Goal: Information Seeking & Learning: Learn about a topic

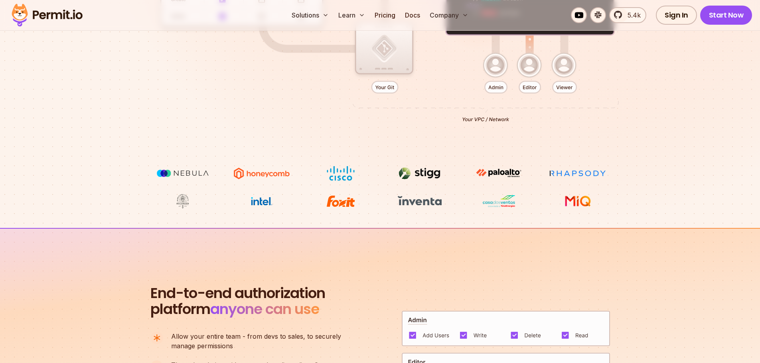
scroll to position [160, 0]
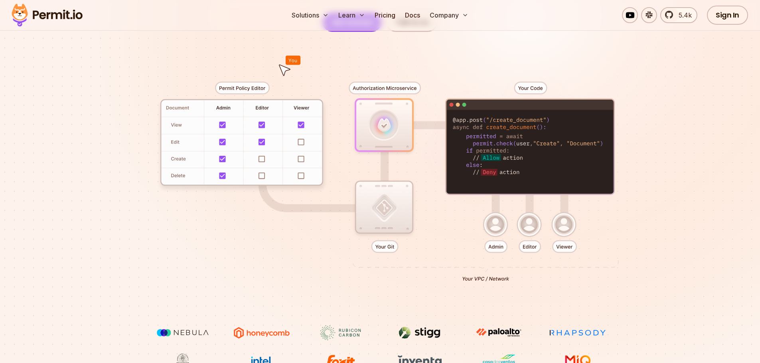
drag, startPoint x: 396, startPoint y: 133, endPoint x: 394, endPoint y: 162, distance: 28.4
click at [394, 162] on div at bounding box center [380, 179] width 558 height 294
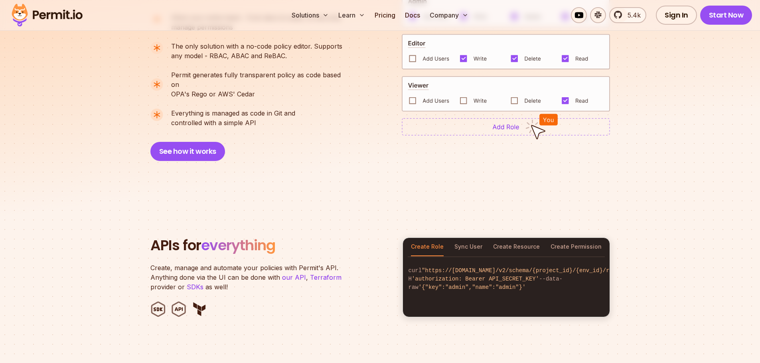
scroll to position [758, 0]
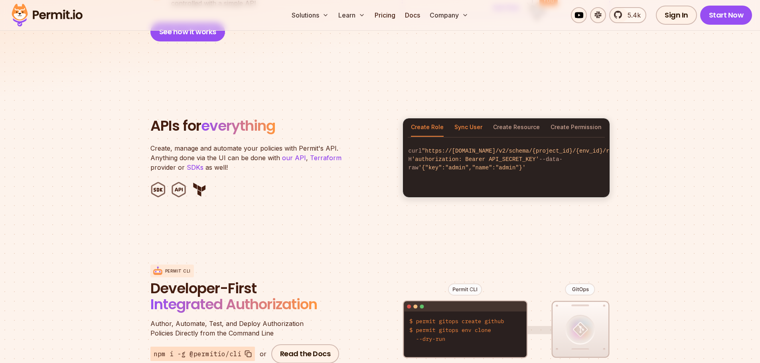
click at [471, 118] on button "Sync User" at bounding box center [468, 127] width 28 height 18
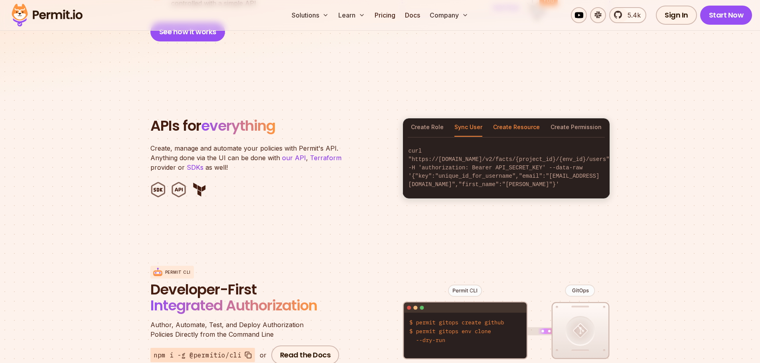
click at [514, 118] on button "Create Resource" at bounding box center [516, 127] width 47 height 18
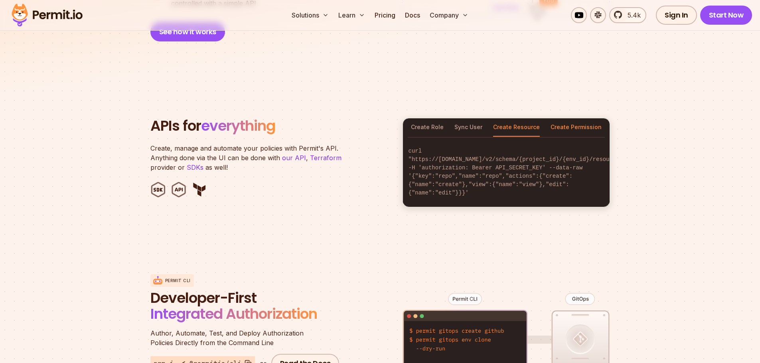
click at [586, 118] on button "Create Permission" at bounding box center [575, 127] width 51 height 18
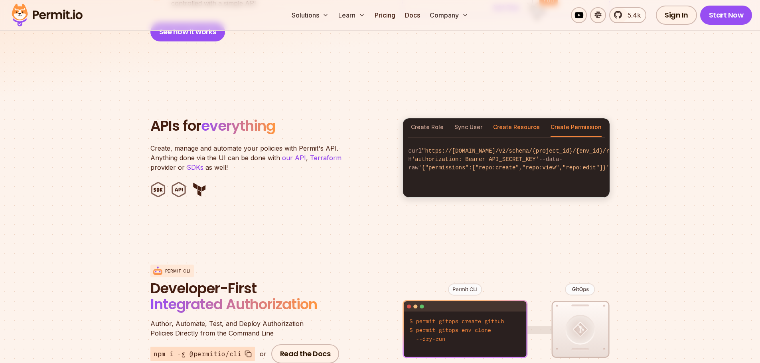
click at [522, 118] on button "Create Resource" at bounding box center [516, 127] width 47 height 18
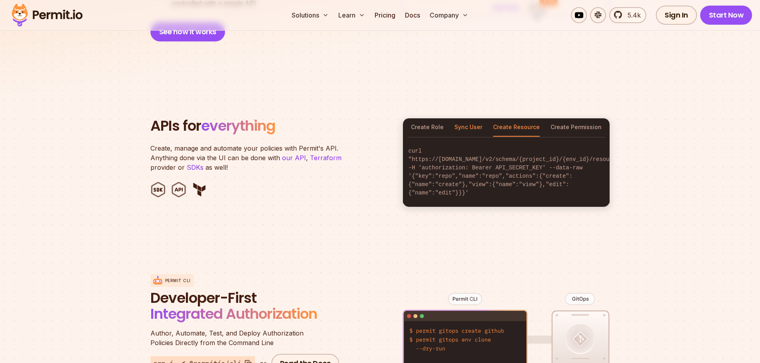
click at [479, 118] on button "Sync User" at bounding box center [468, 127] width 28 height 18
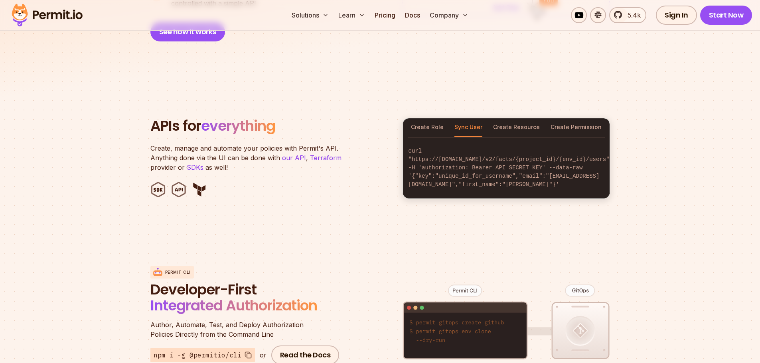
drag, startPoint x: 526, startPoint y: 118, endPoint x: 549, endPoint y: 119, distance: 22.7
click at [527, 118] on button "Create Resource" at bounding box center [516, 127] width 47 height 18
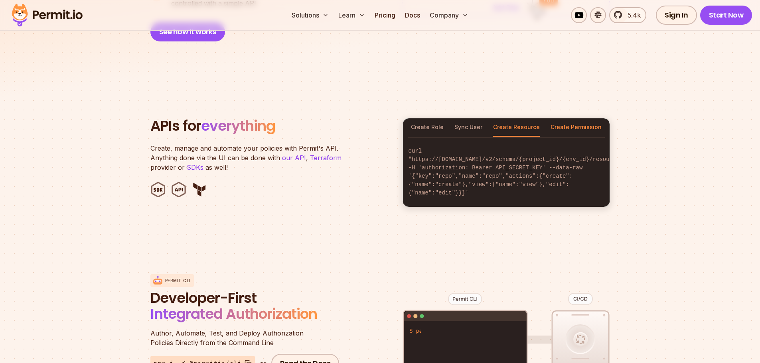
click at [594, 119] on button "Create Permission" at bounding box center [575, 127] width 51 height 18
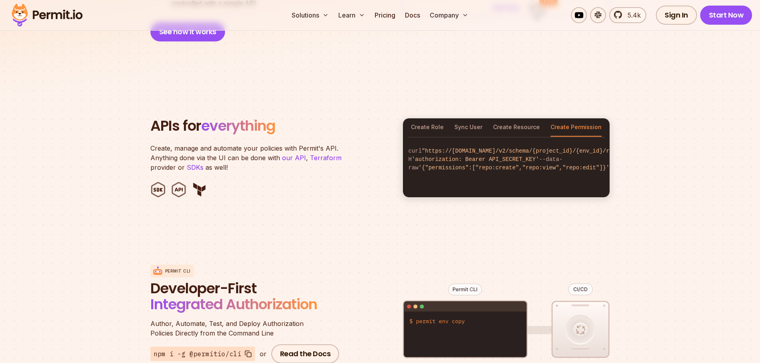
click at [639, 134] on section "APIs for everything Create, manage and automate your policies with Permit's API…" at bounding box center [380, 158] width 760 height 156
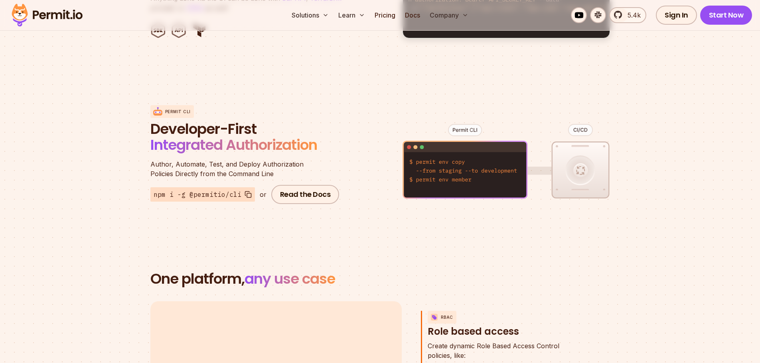
drag, startPoint x: 599, startPoint y: 162, endPoint x: 575, endPoint y: 188, distance: 35.6
click at [575, 188] on figure at bounding box center [505, 167] width 207 height 157
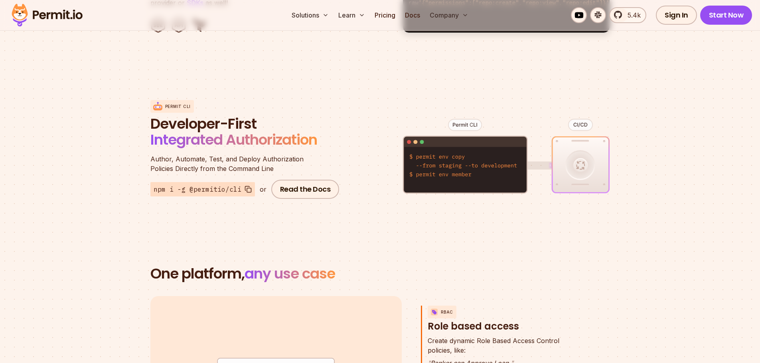
scroll to position [957, 0]
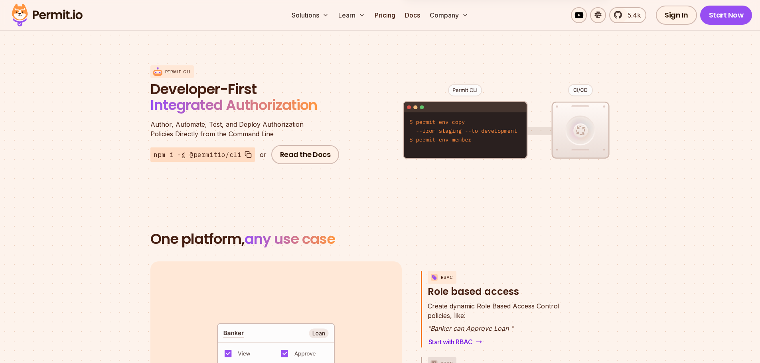
click at [361, 199] on section "One platform, any use case RBAC Role based access default allow := false allow …" at bounding box center [380, 357] width 760 height 329
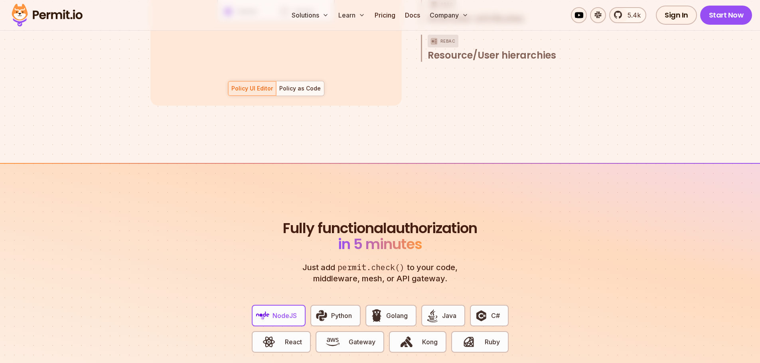
scroll to position [1436, 0]
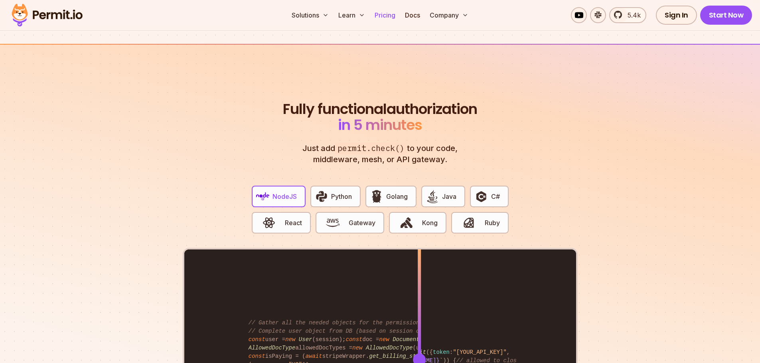
click at [389, 10] on link "Pricing" at bounding box center [384, 15] width 27 height 16
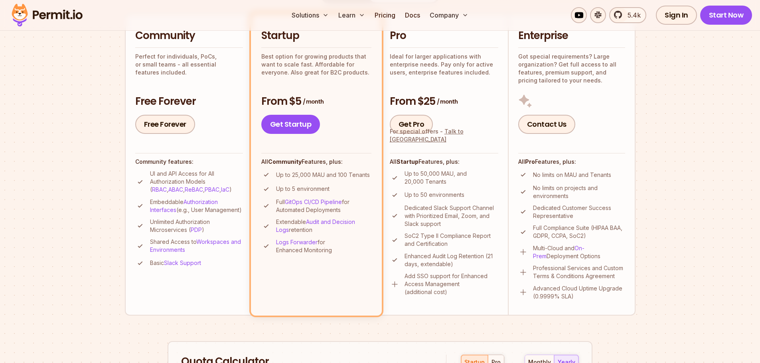
scroll to position [199, 0]
click at [128, 101] on li "Community Perfect for individuals, PoCs, or small teams - all essential feature…" at bounding box center [189, 164] width 128 height 302
